Goal: Task Accomplishment & Management: Manage account settings

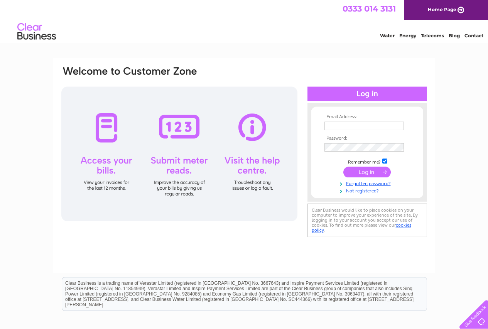
type input "sgroofingcontractor@gmail.com"
click at [372, 175] on input "submit" at bounding box center [366, 172] width 47 height 11
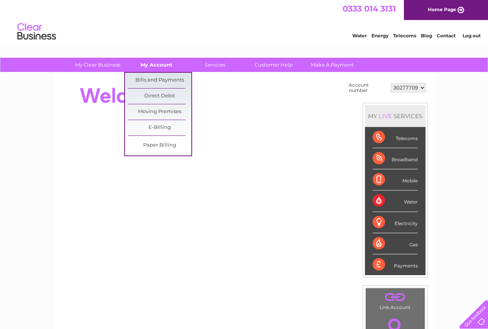
click at [160, 66] on link "My Account" at bounding box center [156, 65] width 64 height 14
click at [148, 77] on link "Bills and Payments" at bounding box center [160, 80] width 64 height 15
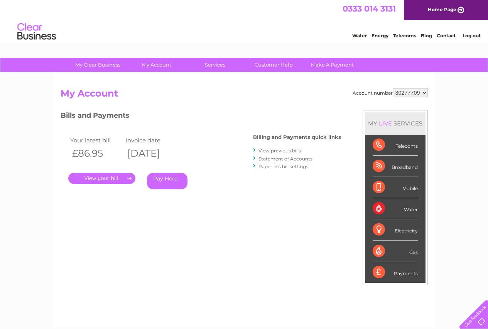
click at [103, 181] on link "." at bounding box center [101, 178] width 67 height 11
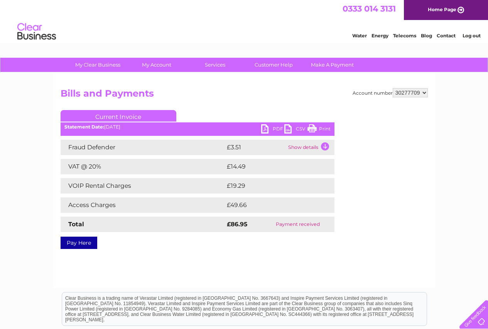
click at [276, 128] on link "PDF" at bounding box center [272, 129] width 23 height 11
click at [472, 34] on link "Log out" at bounding box center [471, 36] width 18 height 6
